Goal: Navigation & Orientation: Find specific page/section

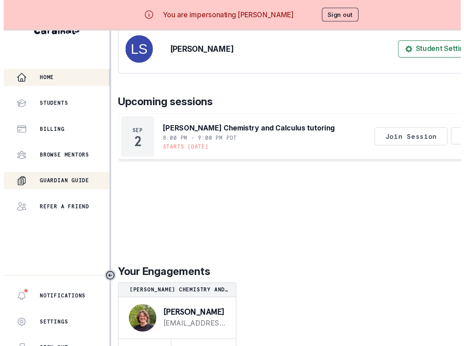
scroll to position [183, 0]
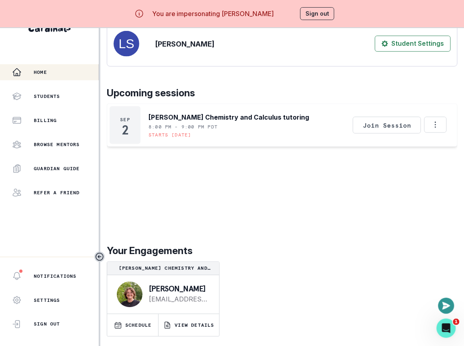
click at [178, 264] on div "[PERSON_NAME] Chemistry and Calculus tutoring" at bounding box center [163, 268] width 112 height 13
click at [172, 287] on p "[PERSON_NAME]" at bounding box center [178, 289] width 59 height 8
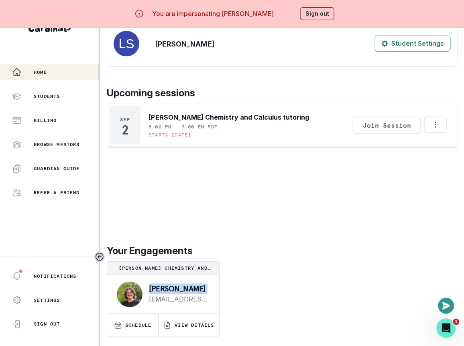
click at [172, 287] on p "[PERSON_NAME]" at bounding box center [178, 289] width 59 height 8
click at [183, 323] on p "VIEW DETAILS" at bounding box center [194, 325] width 39 height 6
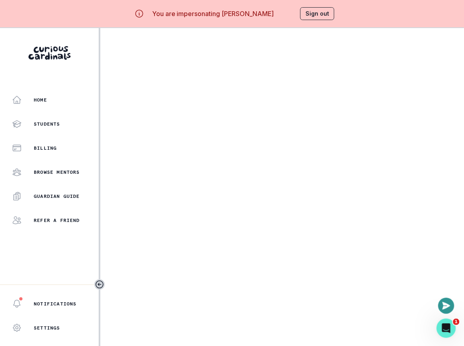
click at [231, 17] on p "You are impersonating [PERSON_NAME]" at bounding box center [213, 14] width 122 height 10
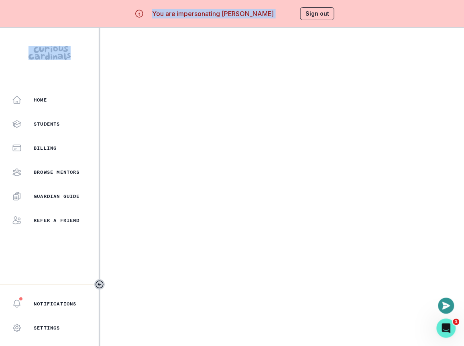
click at [231, 17] on p "You are impersonating [PERSON_NAME]" at bounding box center [213, 14] width 122 height 10
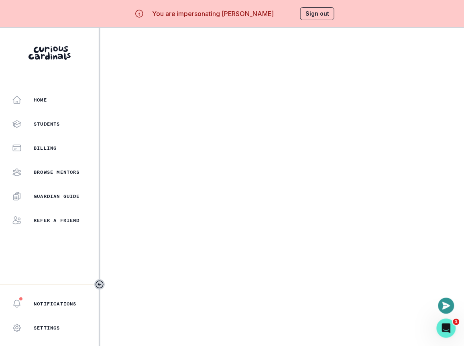
click at [204, 97] on main at bounding box center [282, 201] width 364 height 346
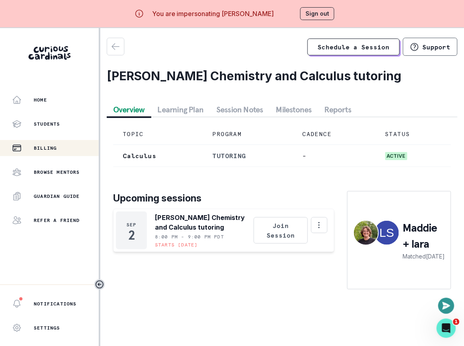
click at [56, 147] on p "Billing" at bounding box center [45, 148] width 23 height 6
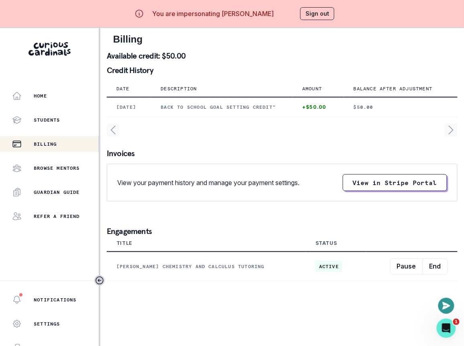
scroll to position [4, 0]
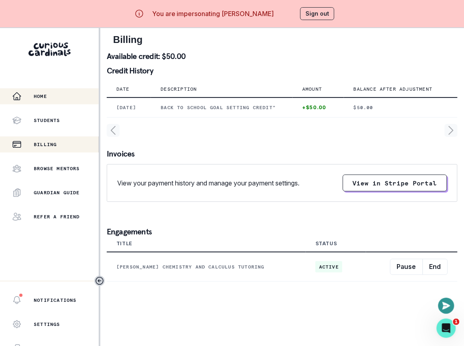
click at [48, 102] on button "Home" at bounding box center [49, 96] width 99 height 16
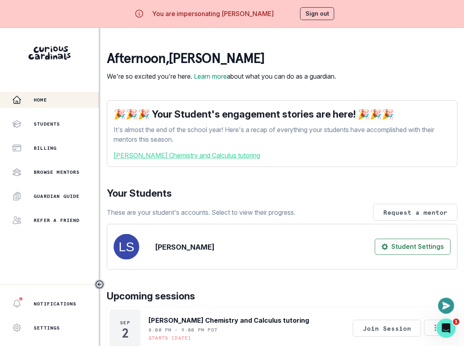
click at [199, 217] on p "These are your student's accounts. Select to view their progress." at bounding box center [201, 213] width 189 height 10
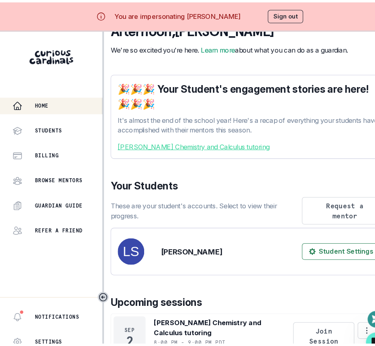
scroll to position [31, 0]
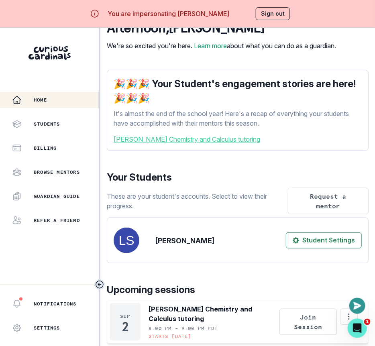
click at [103, 282] on icon "Toggle sidebar" at bounding box center [100, 285] width 10 height 10
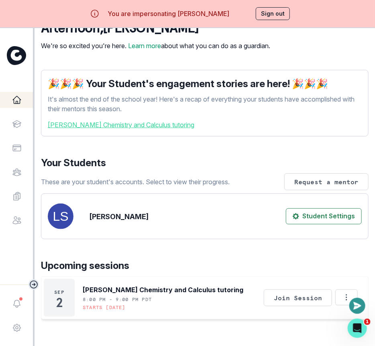
click at [33, 284] on icon "Toggle sidebar" at bounding box center [34, 285] width 10 height 10
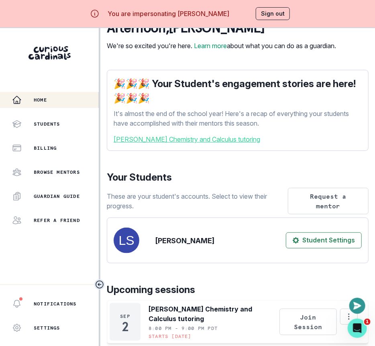
click at [260, 17] on button "Sign out" at bounding box center [273, 13] width 34 height 13
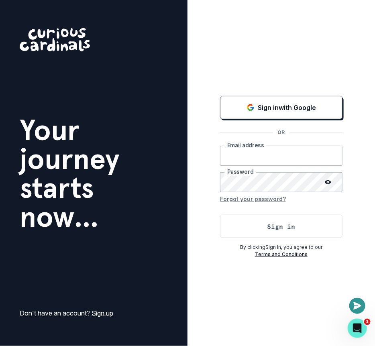
type input "[EMAIL_ADDRESS][DOMAIN_NAME]"
click at [252, 223] on button "Sign in" at bounding box center [281, 226] width 122 height 23
